Goal: Navigation & Orientation: Find specific page/section

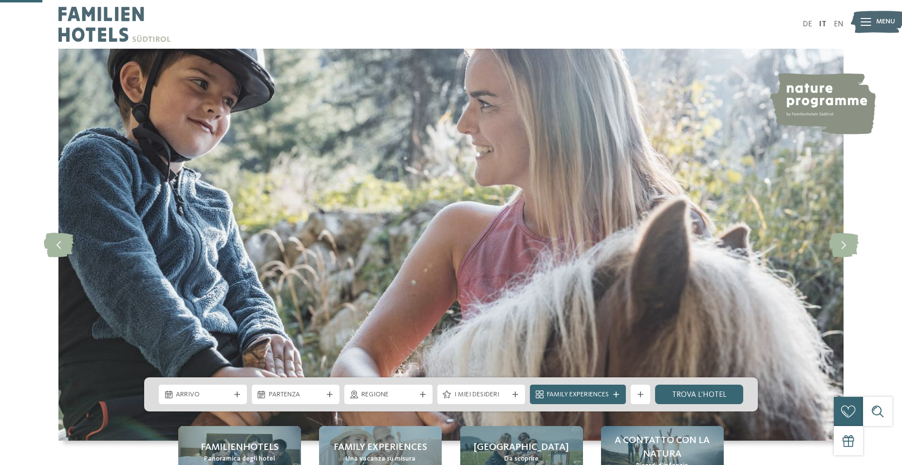
click at [401, 390] on span "Regione" at bounding box center [388, 395] width 54 height 10
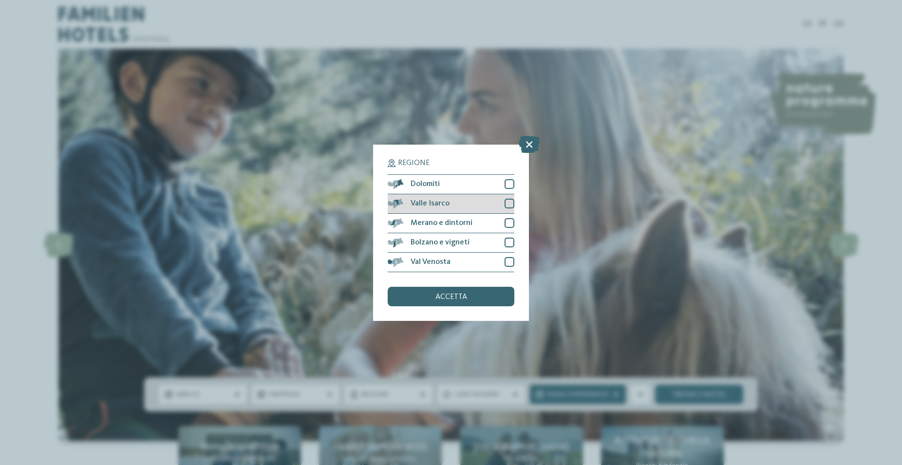
scroll to position [199, 0]
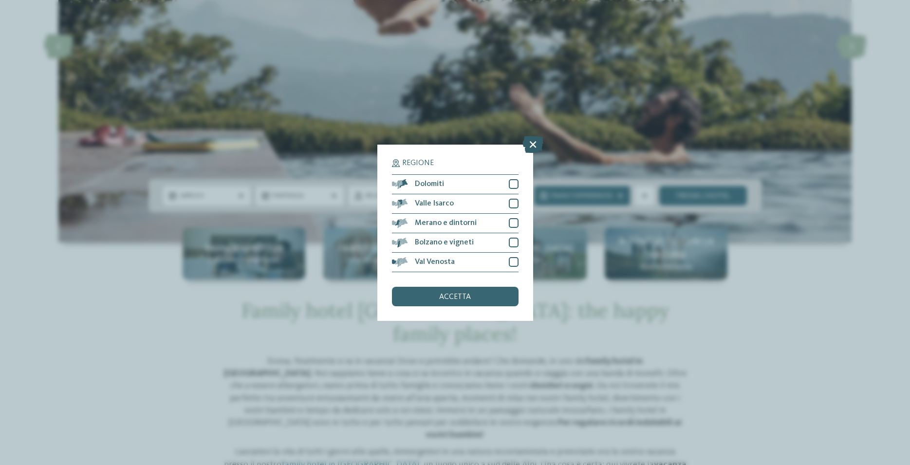
click at [531, 150] on icon at bounding box center [533, 143] width 21 height 17
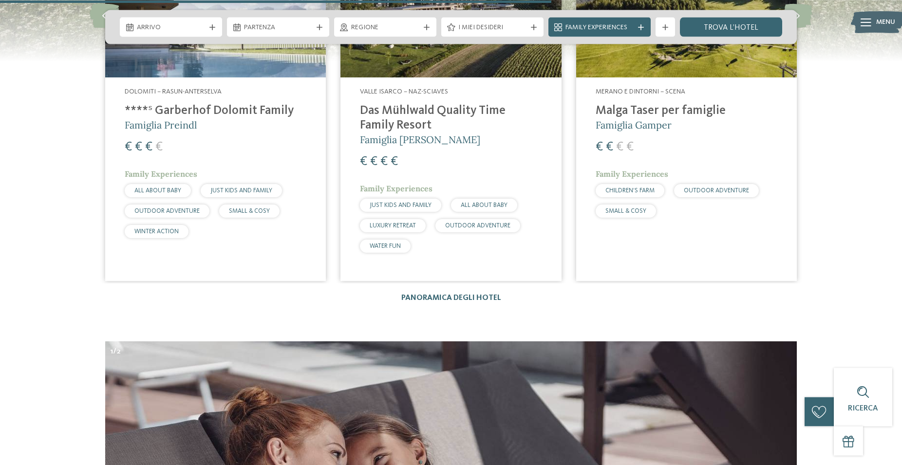
scroll to position [2782, 0]
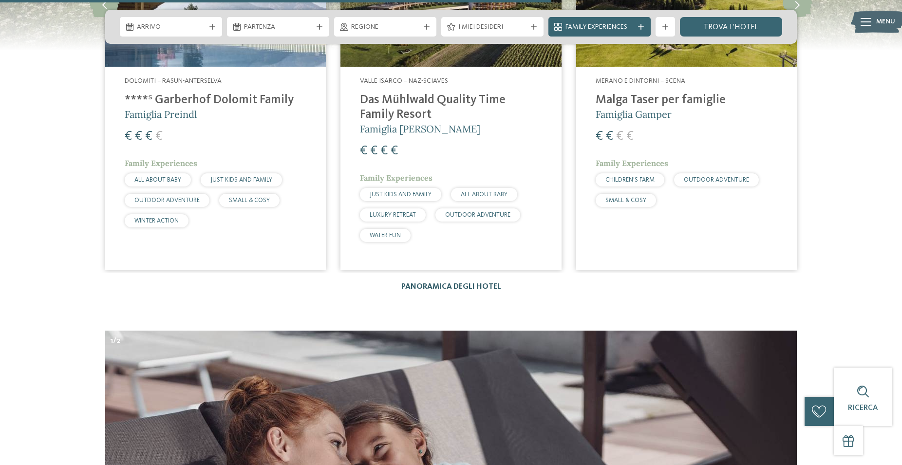
click at [469, 283] on link "Panoramica degli hotel" at bounding box center [451, 287] width 100 height 8
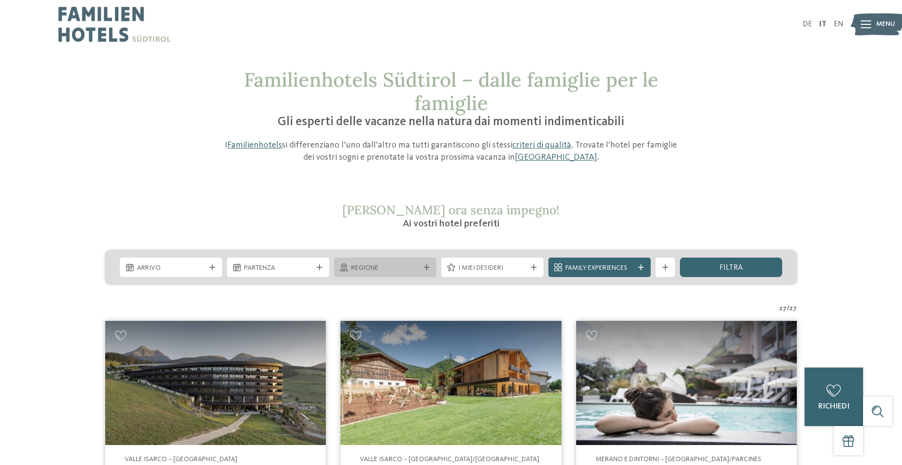
click at [392, 270] on span "Regione" at bounding box center [385, 268] width 68 height 10
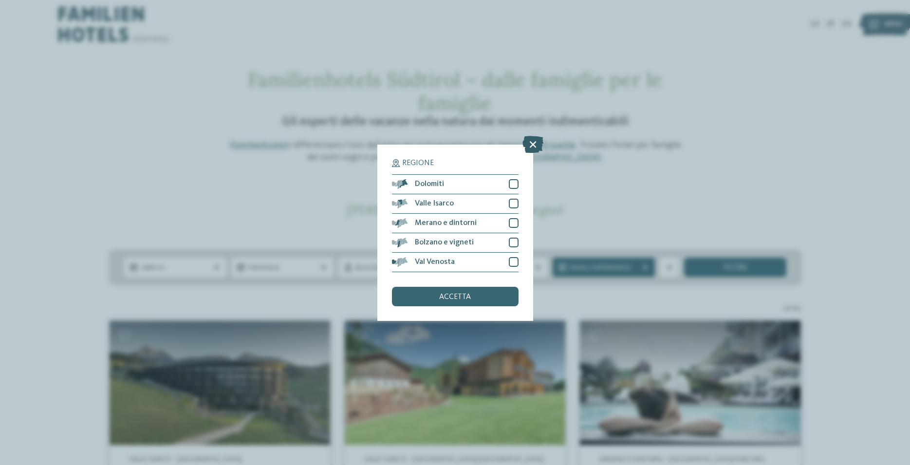
click at [536, 145] on icon at bounding box center [533, 143] width 21 height 17
